Goal: Transaction & Acquisition: Subscribe to service/newsletter

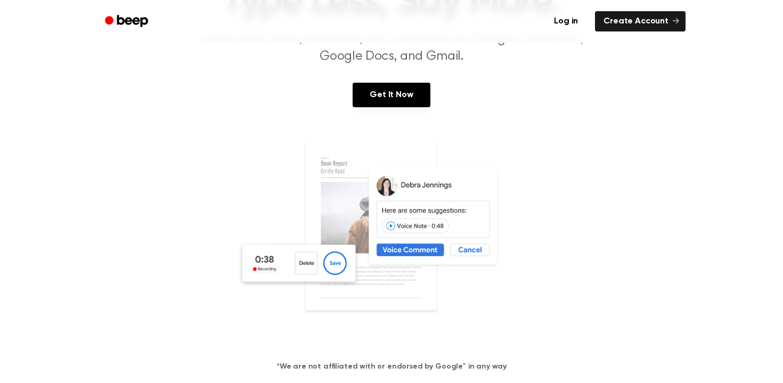
scroll to position [108, 0]
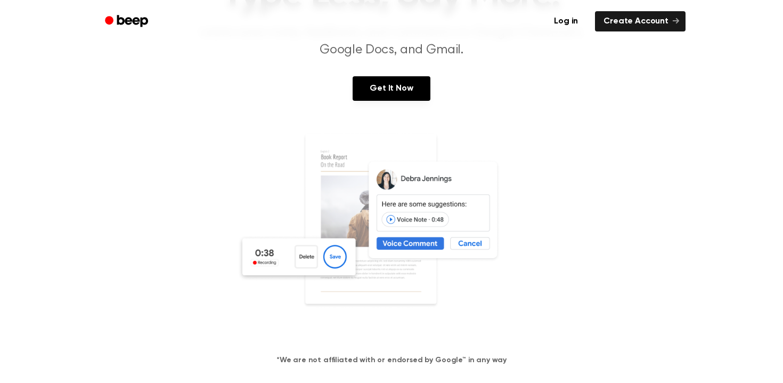
click at [473, 274] on img at bounding box center [391, 235] width 309 height 205
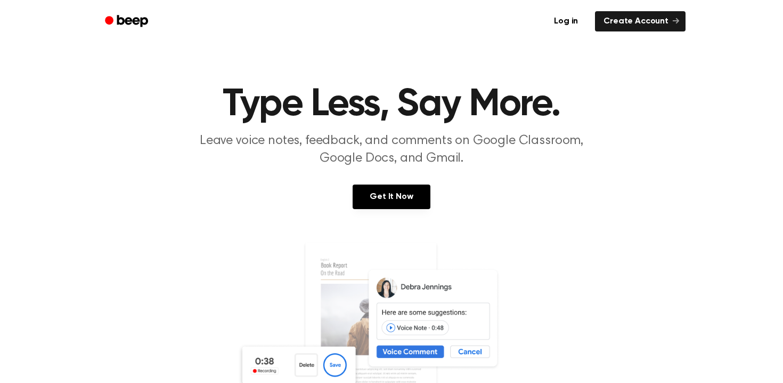
scroll to position [108, 0]
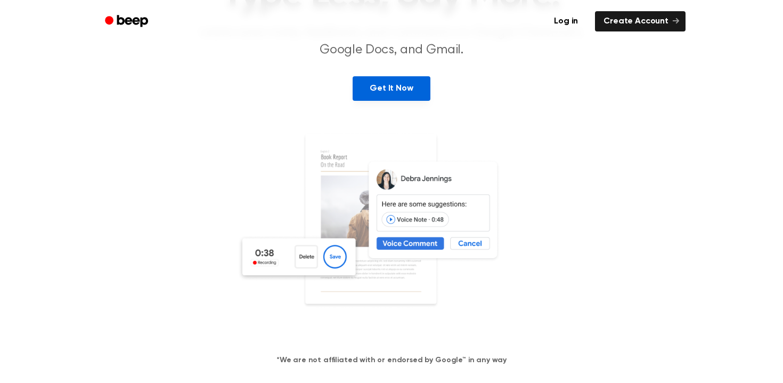
click at [408, 101] on link "Get It Now" at bounding box center [391, 88] width 77 height 25
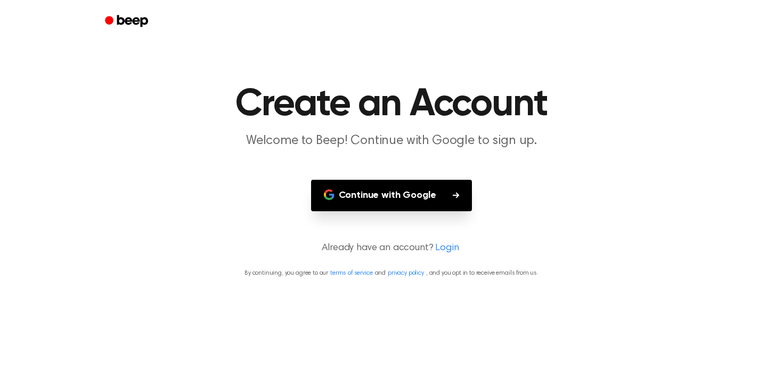
click at [369, 211] on button "Continue with Google" at bounding box center [391, 195] width 161 height 31
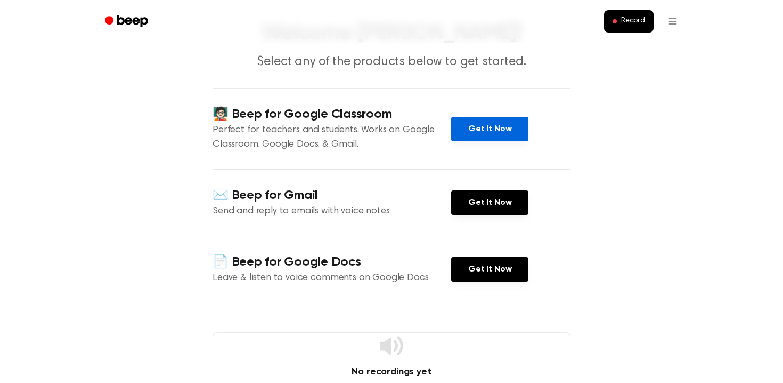
scroll to position [68, 0]
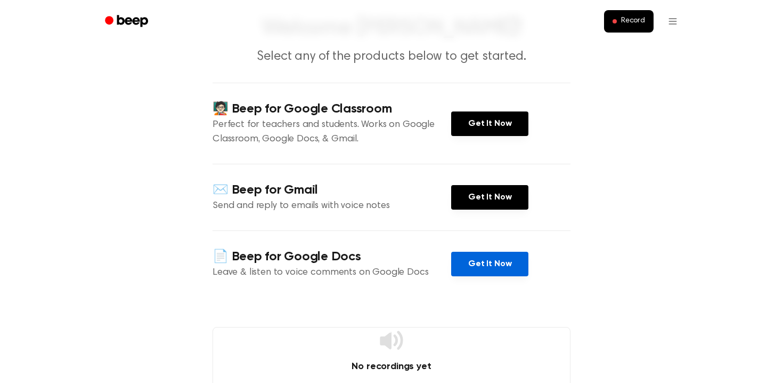
click at [493, 276] on link "Get It Now" at bounding box center [489, 264] width 77 height 25
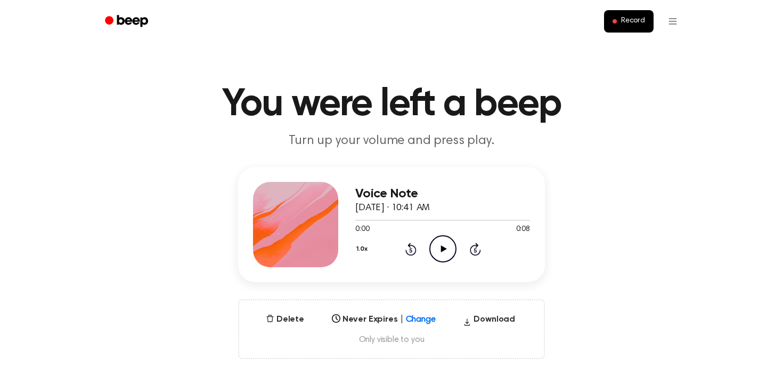
click at [452, 262] on icon "Play Audio" at bounding box center [443, 248] width 27 height 27
drag, startPoint x: 501, startPoint y: 249, endPoint x: 389, endPoint y: 253, distance: 112.0
click at [389, 224] on div at bounding box center [442, 219] width 175 height 9
click at [443, 262] on icon "Pause Audio" at bounding box center [443, 248] width 27 height 27
click at [272, 326] on button "Delete" at bounding box center [285, 319] width 47 height 13
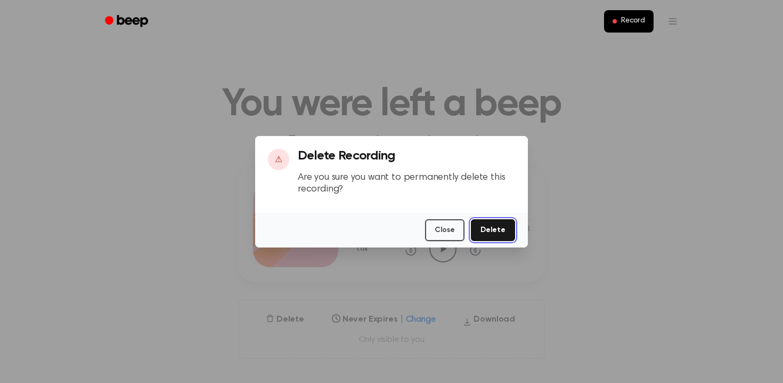
click at [510, 241] on button "Delete" at bounding box center [493, 230] width 44 height 22
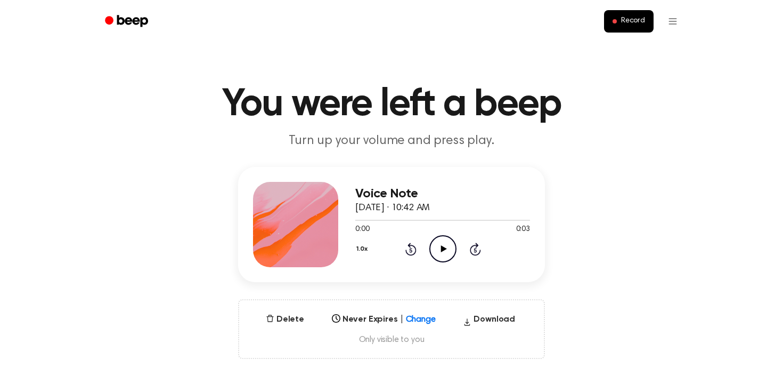
click at [444, 262] on icon "Play Audio" at bounding box center [443, 248] width 27 height 27
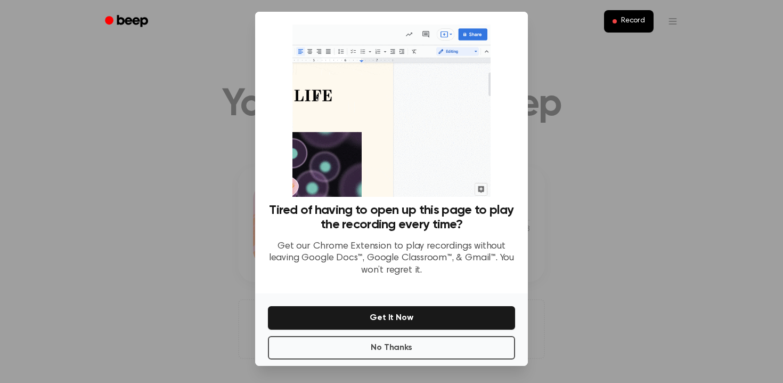
scroll to position [53, 0]
click at [471, 349] on button "No Thanks" at bounding box center [391, 347] width 247 height 23
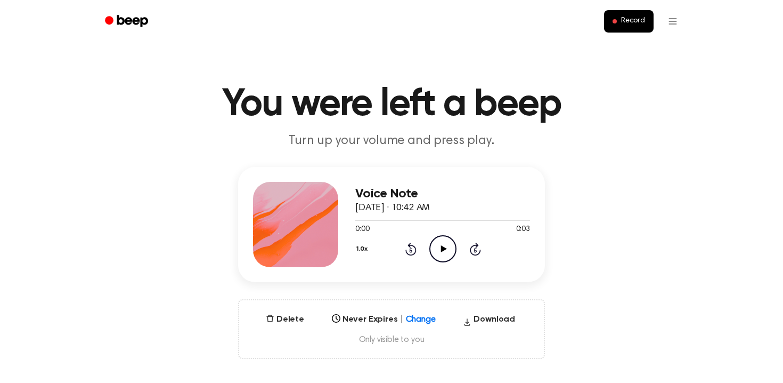
click at [448, 262] on icon "Play Audio" at bounding box center [443, 248] width 27 height 27
click at [450, 262] on icon "Play Audio" at bounding box center [443, 248] width 27 height 27
